Goal: Task Accomplishment & Management: Use online tool/utility

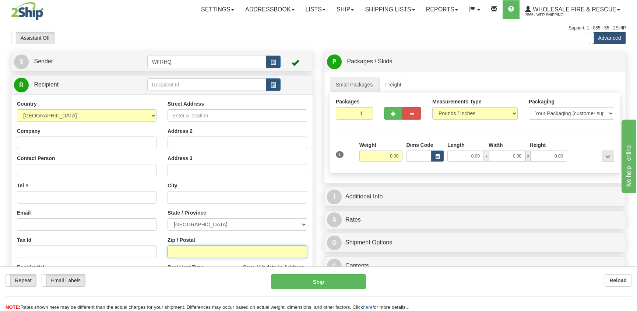
click at [188, 251] on input "Zip / Postal" at bounding box center [238, 252] width 140 height 13
click at [204, 253] on input "Zip / Postal" at bounding box center [238, 252] width 140 height 13
type input "Y0B1M0"
click at [385, 156] on input "0.00" at bounding box center [380, 156] width 43 height 11
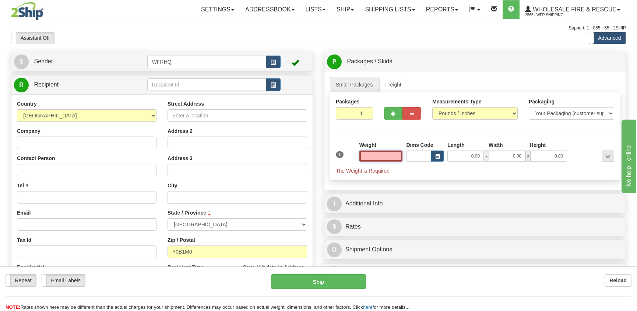
type input "MAYO"
select select "YT"
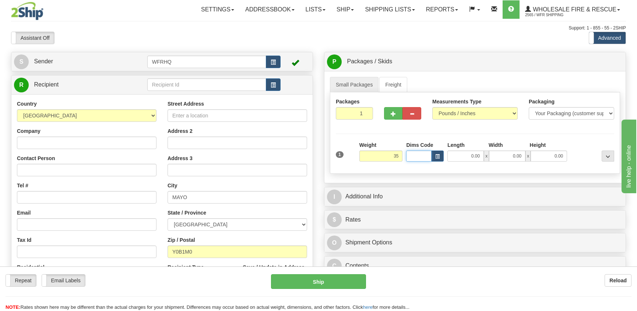
type input "35.00"
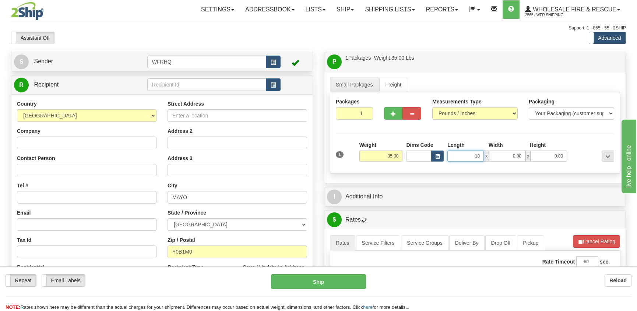
type input "18.00"
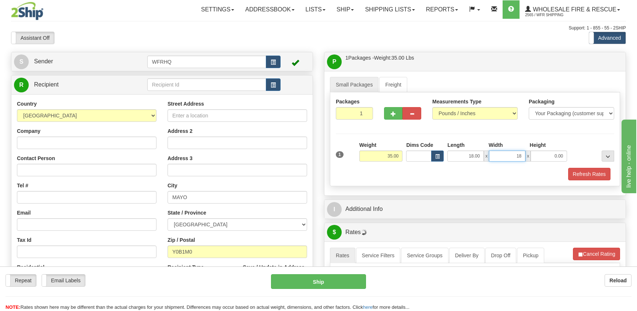
type input "18.00"
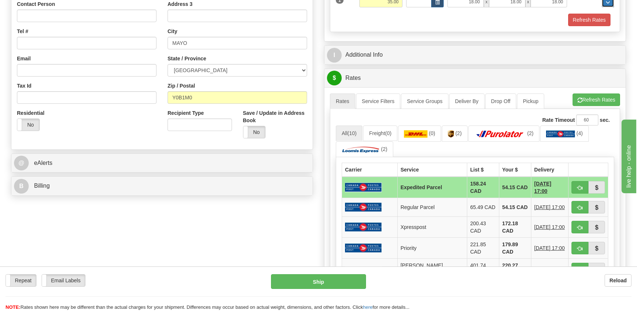
scroll to position [184, 0]
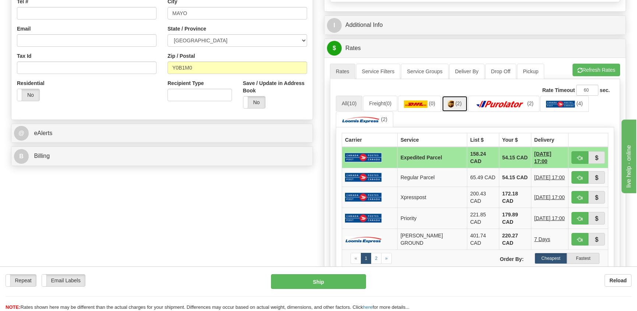
click at [454, 101] on img at bounding box center [451, 104] width 6 height 7
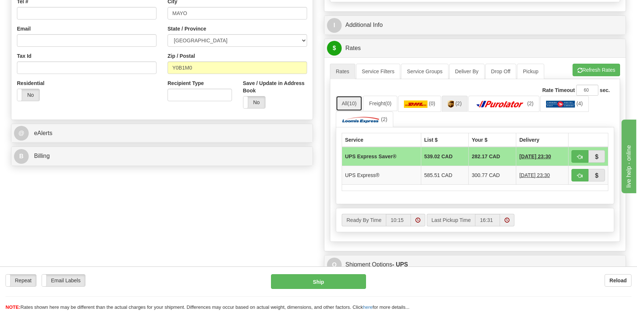
click at [344, 103] on link "All (10)" at bounding box center [349, 103] width 27 height 15
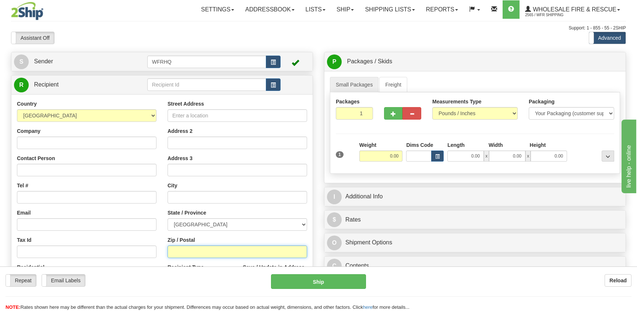
click at [185, 249] on input "Zip / Postal" at bounding box center [238, 252] width 140 height 13
click at [187, 250] on input "Zip / Postal" at bounding box center [238, 252] width 140 height 13
type input "s6v7M4"
click at [391, 164] on div "Weight 0.00" at bounding box center [380, 154] width 47 height 26
type input "PRINCE [PERSON_NAME]"
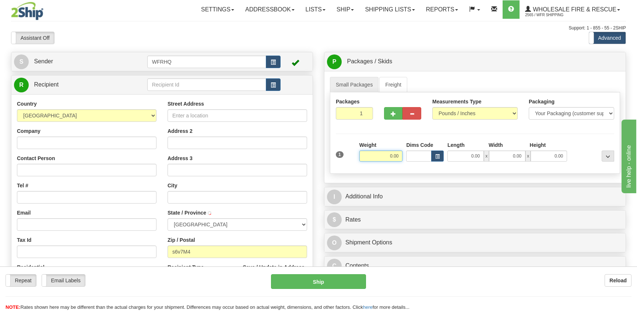
select select "SK"
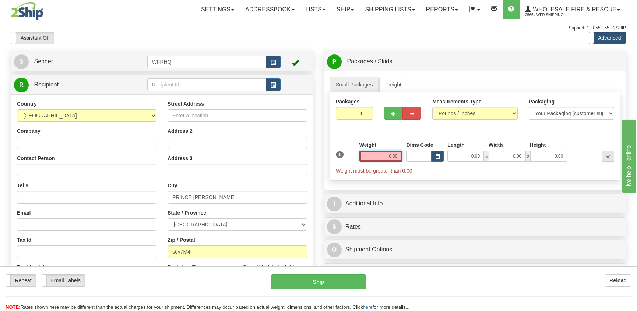
click at [388, 155] on input "0.00" at bounding box center [380, 156] width 43 height 11
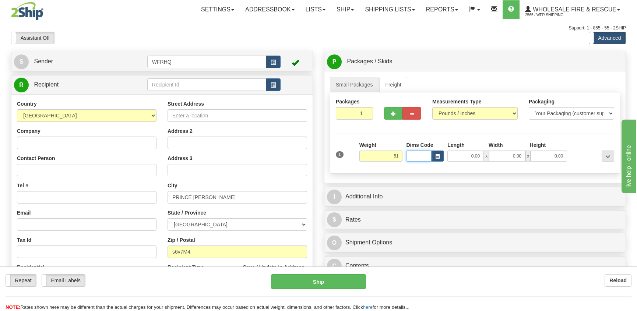
type input "51.00"
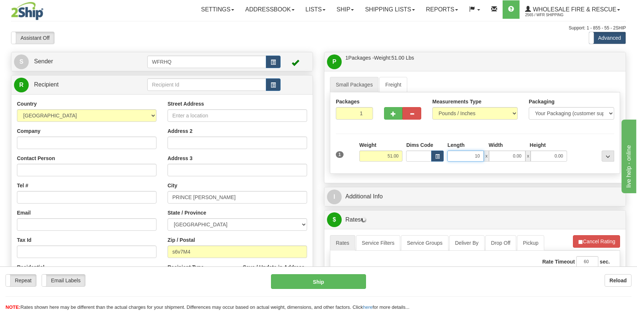
type input "10.00"
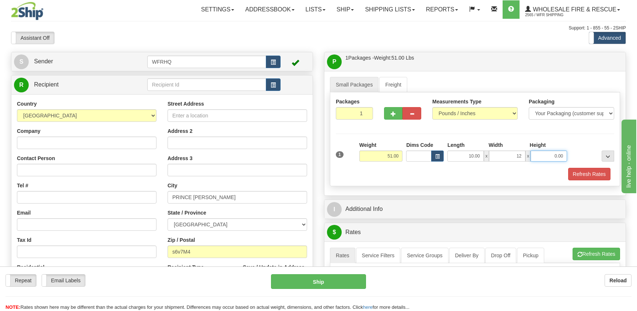
type input "12.00"
type input "15.00"
click at [395, 115] on span "button" at bounding box center [393, 114] width 5 height 5
radio input "true"
type input "2"
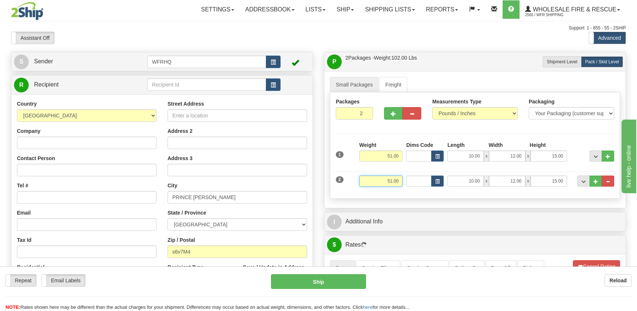
drag, startPoint x: 387, startPoint y: 181, endPoint x: 399, endPoint y: 180, distance: 12.3
click at [399, 180] on input "51.00" at bounding box center [380, 181] width 43 height 11
type input "29.00"
type input "25.00"
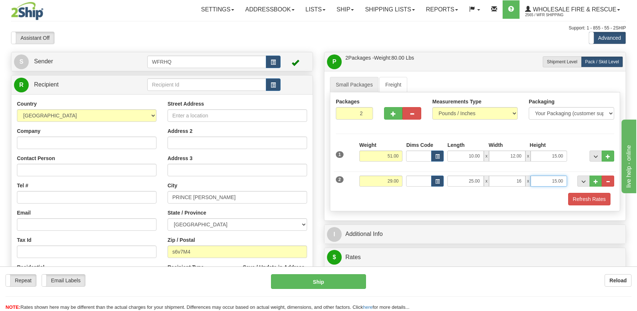
type input "16.00"
type input "11.00"
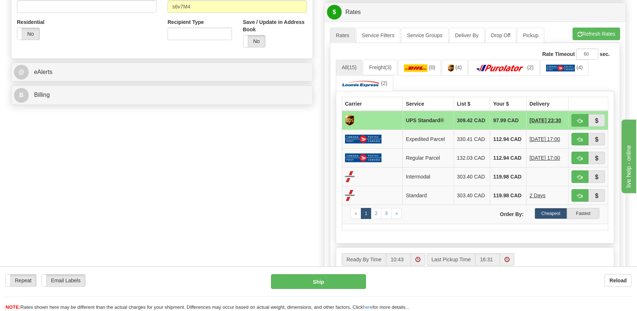
scroll to position [258, 0]
